Goal: Information Seeking & Learning: Learn about a topic

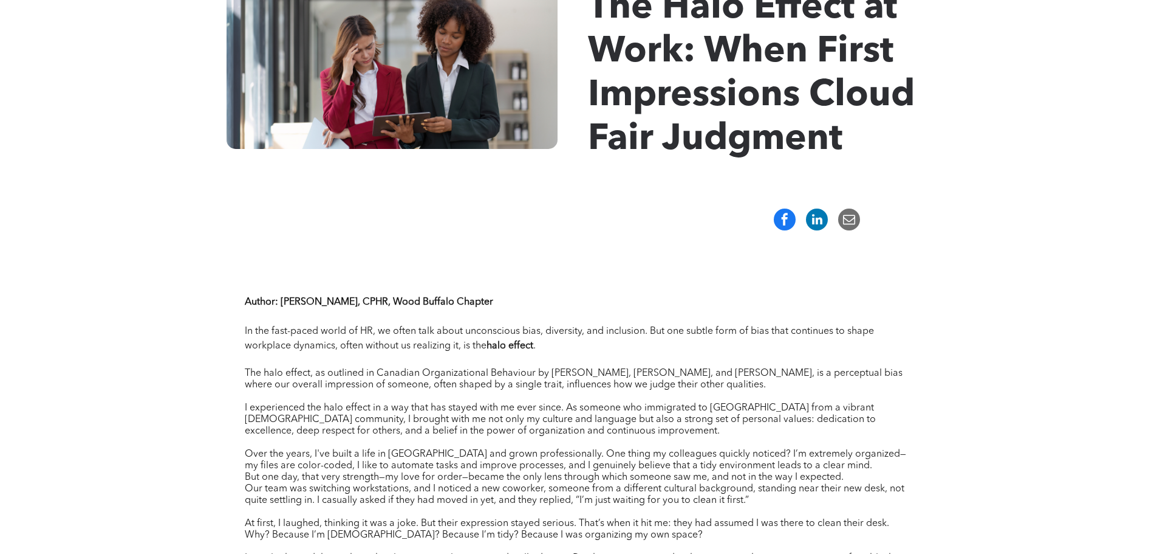
scroll to position [405, 0]
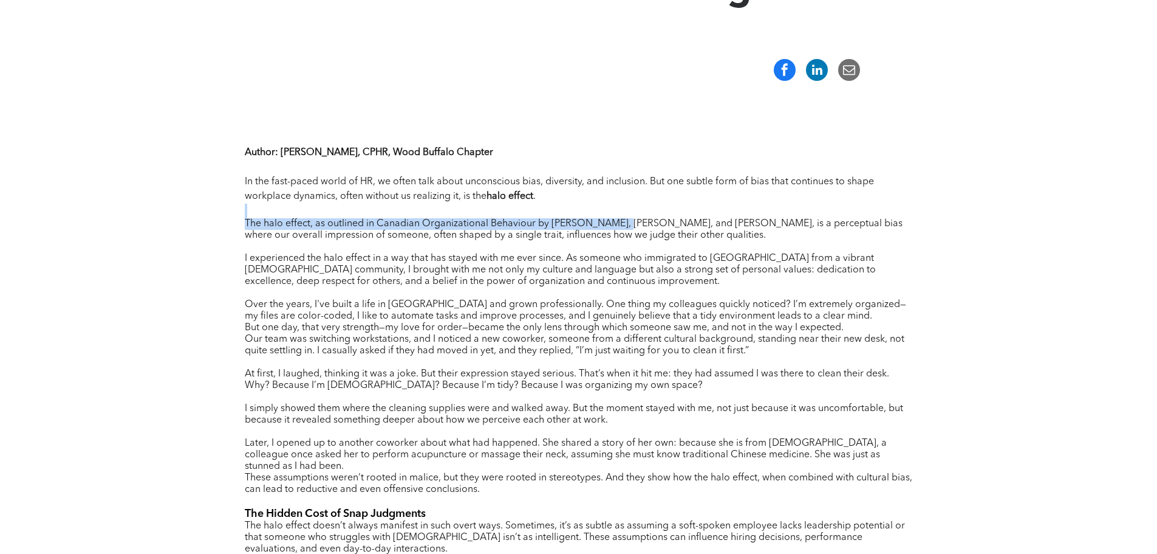
drag, startPoint x: 328, startPoint y: 217, endPoint x: 622, endPoint y: 225, distance: 293.6
click at [622, 225] on div "Author : Veronica Flores, CPHR, Wood Buffalo Chapter In the fast-paced world of…" at bounding box center [579, 448] width 668 height 608
click at [513, 355] on span "Our team was switching workstations, and I noticed a new coworker, someone from…" at bounding box center [575, 344] width 660 height 21
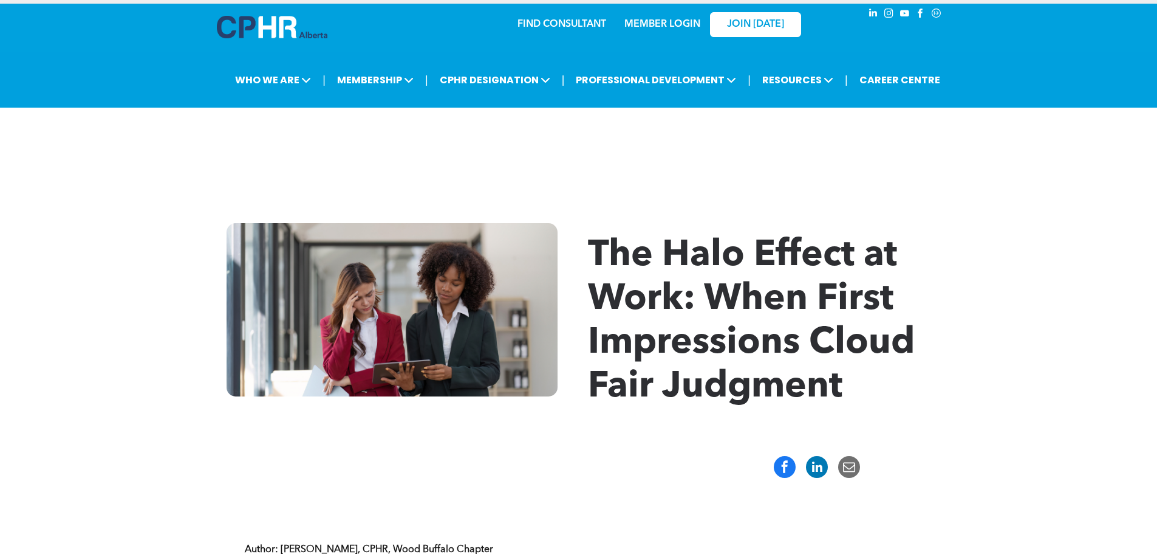
scroll to position [0, 0]
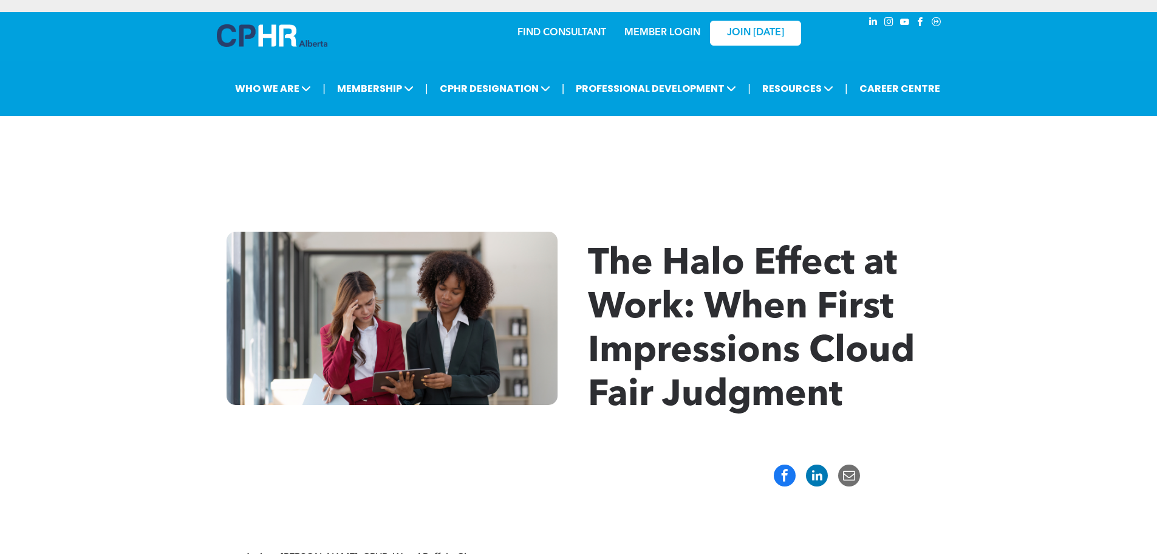
click at [1007, 263] on div "The Halo Effect at Work: When First Impressions Cloud Fair Judgment" at bounding box center [578, 325] width 1157 height 260
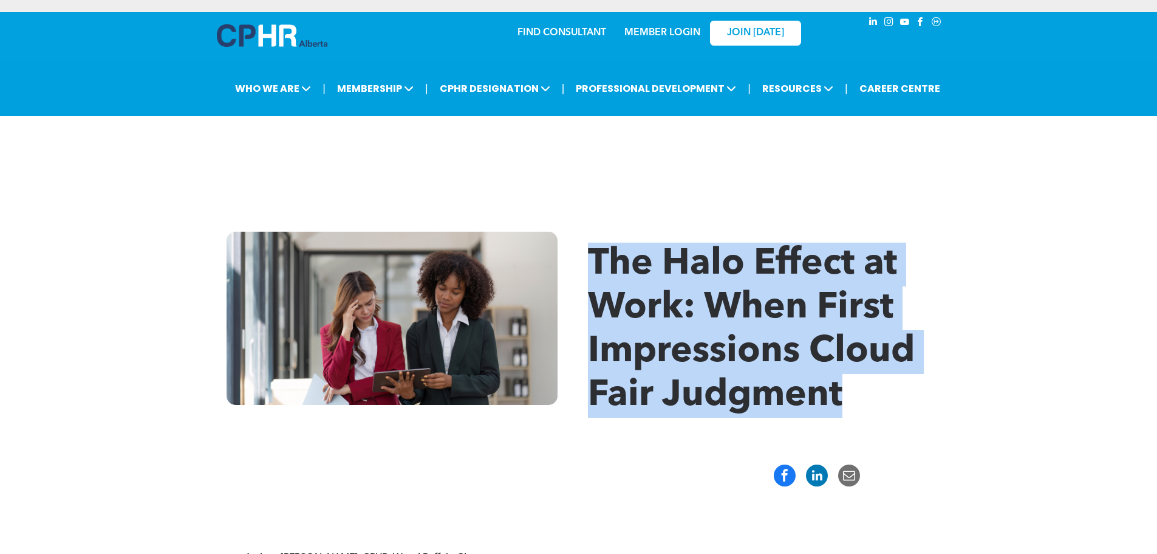
drag, startPoint x: 597, startPoint y: 261, endPoint x: 962, endPoint y: 398, distance: 389.6
click at [962, 398] on div "The Halo Effect at Work: When First Impressions Cloud Fair Judgment" at bounding box center [578, 325] width 1157 height 260
